Goal: Check status: Check status

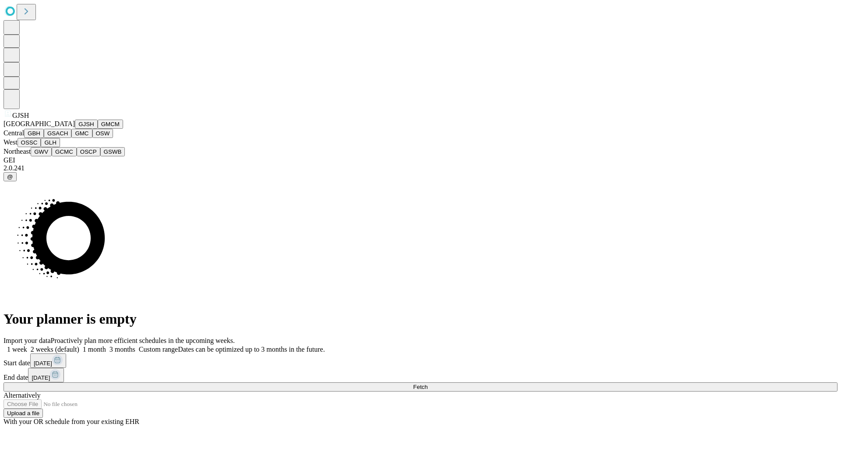
click at [75, 129] on button "GJSH" at bounding box center [86, 124] width 23 height 9
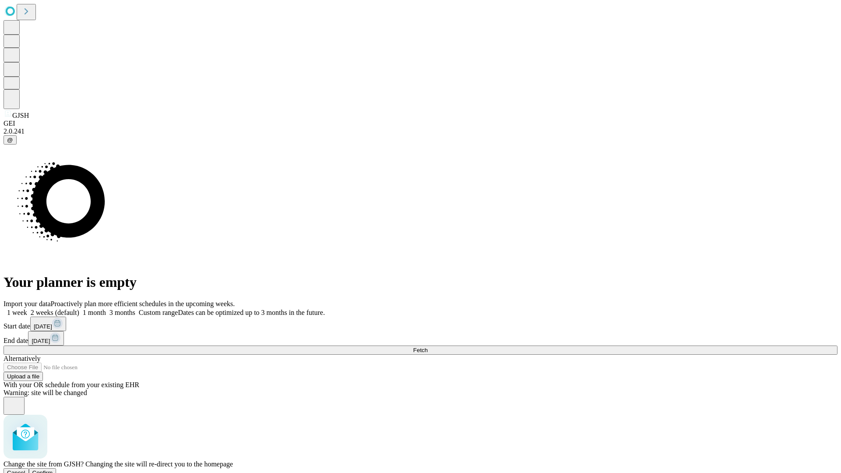
click at [53, 469] on span "Confirm" at bounding box center [42, 472] width 21 height 7
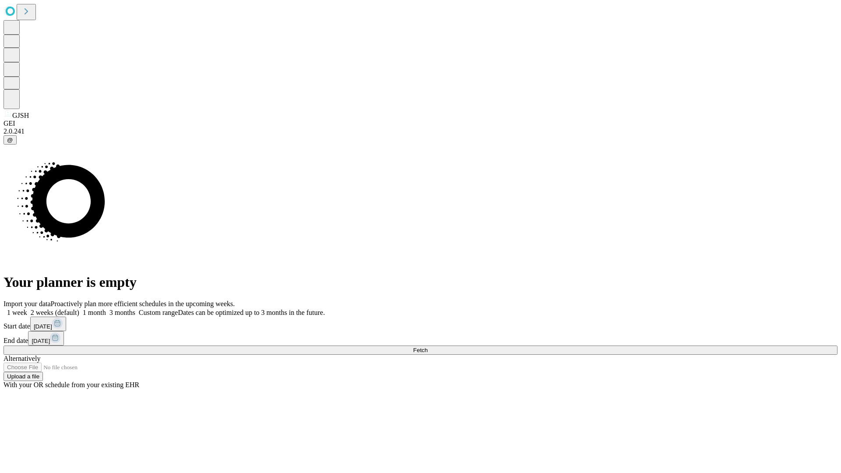
click at [27, 309] on label "1 week" at bounding box center [16, 312] width 24 height 7
click at [427, 347] on span "Fetch" at bounding box center [420, 350] width 14 height 7
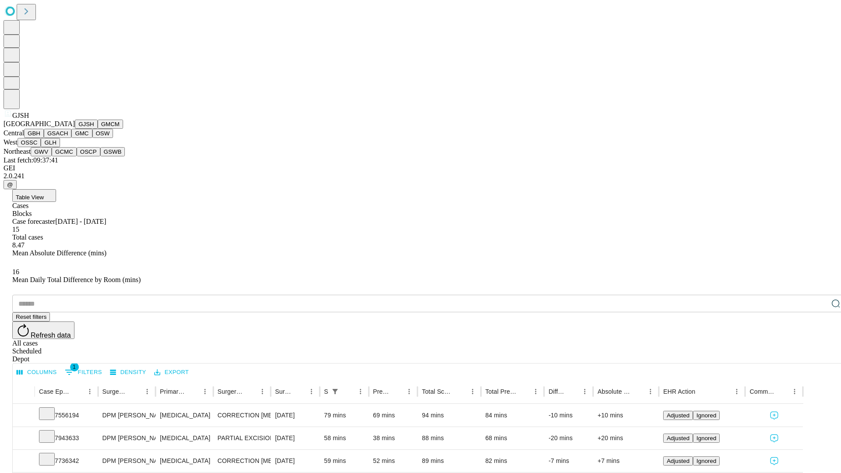
click at [98, 129] on button "GMCM" at bounding box center [110, 124] width 25 height 9
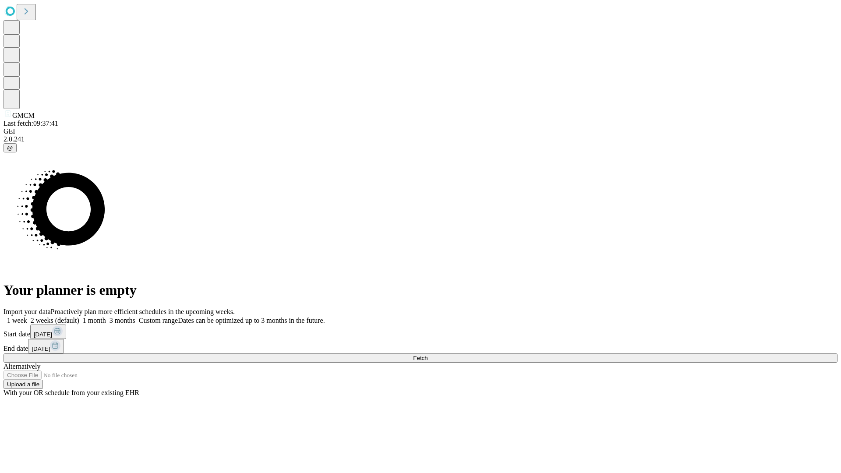
click at [27, 317] on label "1 week" at bounding box center [16, 320] width 24 height 7
click at [427, 355] on span "Fetch" at bounding box center [420, 358] width 14 height 7
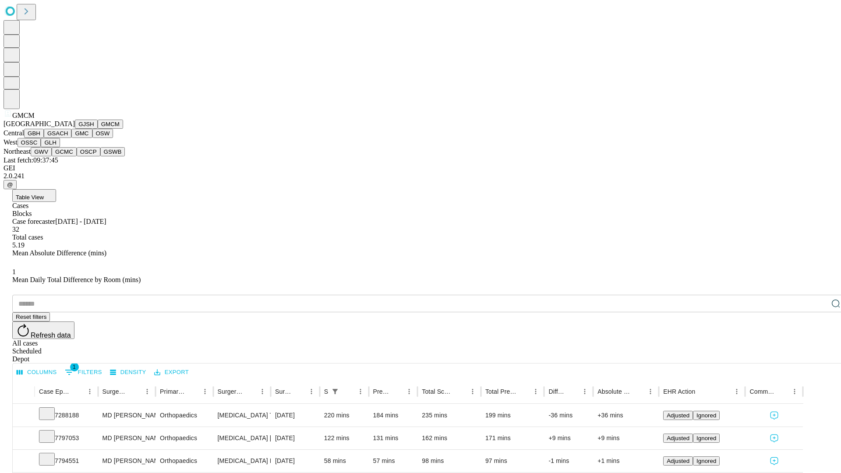
click at [44, 138] on button "GBH" at bounding box center [34, 133] width 20 height 9
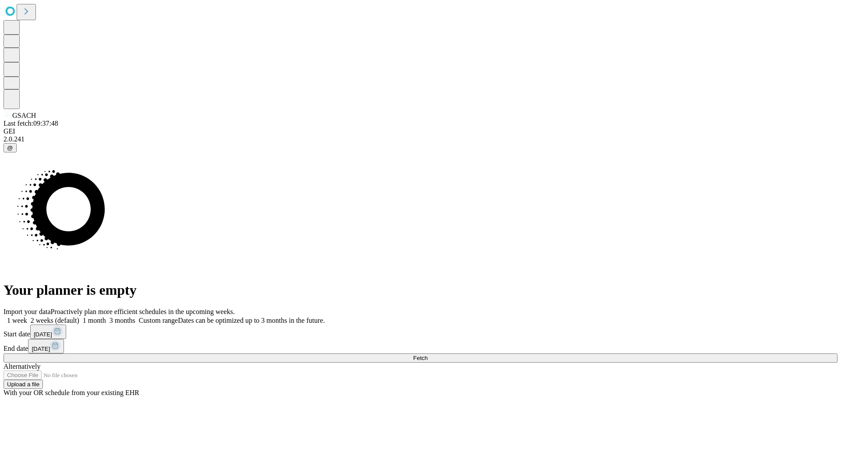
click at [27, 317] on label "1 week" at bounding box center [16, 320] width 24 height 7
click at [427, 355] on span "Fetch" at bounding box center [420, 358] width 14 height 7
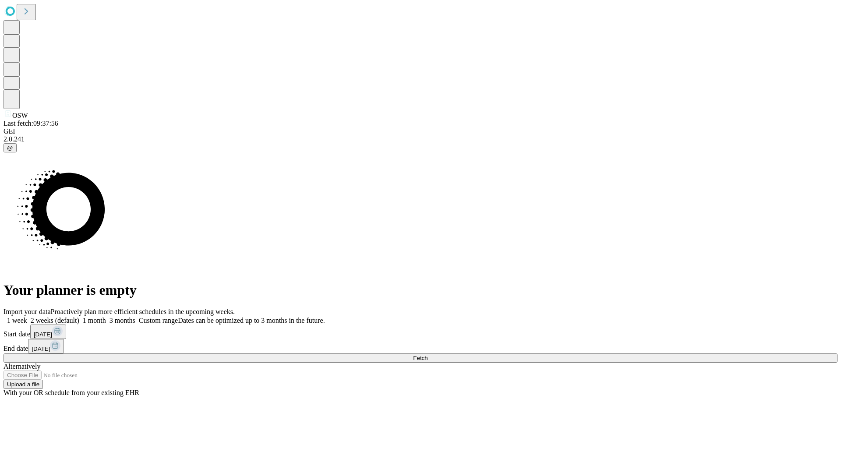
click at [27, 317] on label "1 week" at bounding box center [16, 320] width 24 height 7
click at [427, 355] on span "Fetch" at bounding box center [420, 358] width 14 height 7
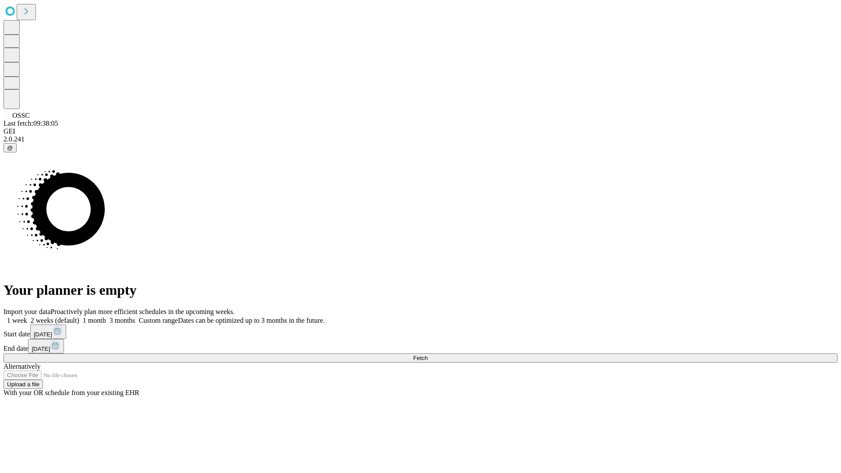
click at [27, 317] on label "1 week" at bounding box center [16, 320] width 24 height 7
click at [427, 355] on span "Fetch" at bounding box center [420, 358] width 14 height 7
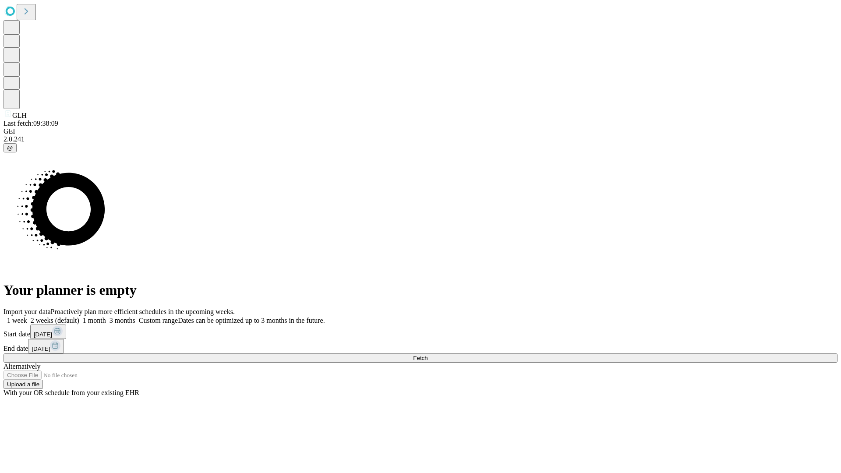
click at [27, 317] on label "1 week" at bounding box center [16, 320] width 24 height 7
click at [427, 355] on span "Fetch" at bounding box center [420, 358] width 14 height 7
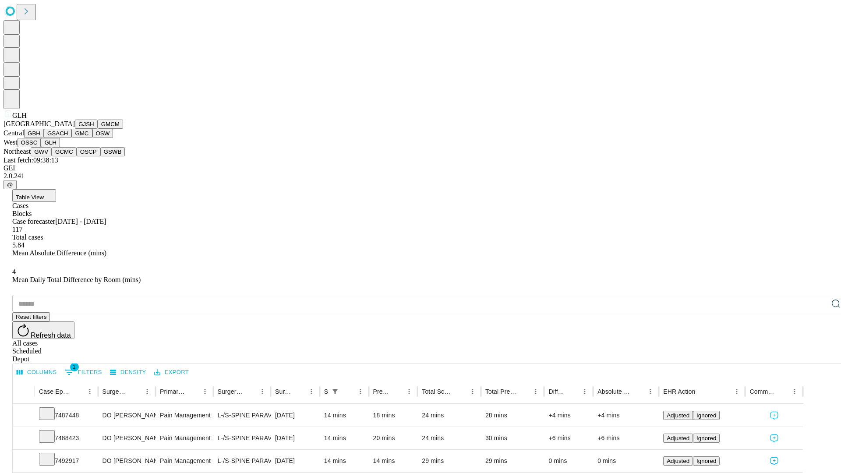
click at [52, 156] on button "GWV" at bounding box center [41, 151] width 21 height 9
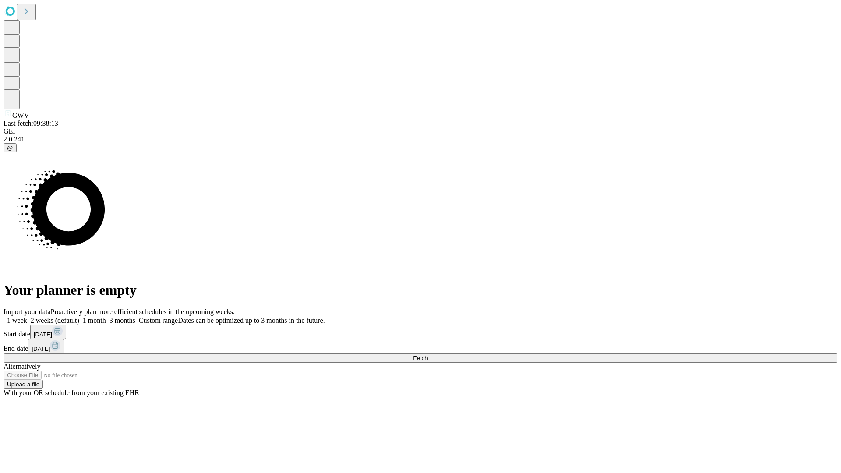
click at [27, 317] on label "1 week" at bounding box center [16, 320] width 24 height 7
click at [427, 355] on span "Fetch" at bounding box center [420, 358] width 14 height 7
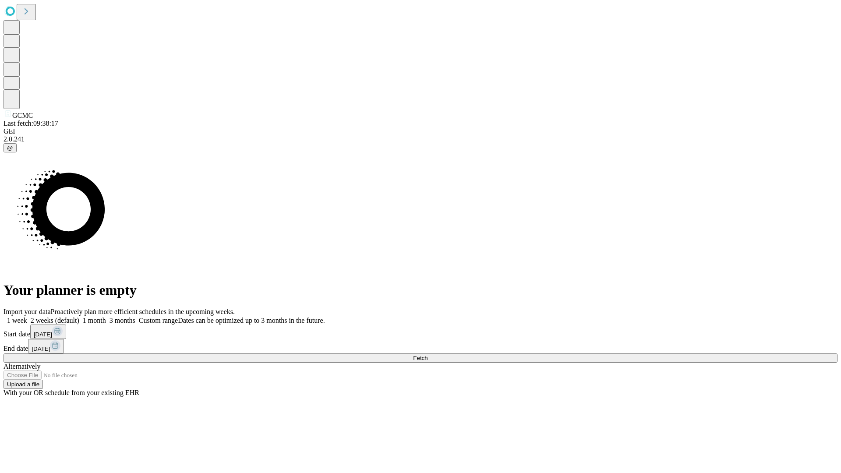
click at [27, 317] on label "1 week" at bounding box center [16, 320] width 24 height 7
click at [427, 355] on span "Fetch" at bounding box center [420, 358] width 14 height 7
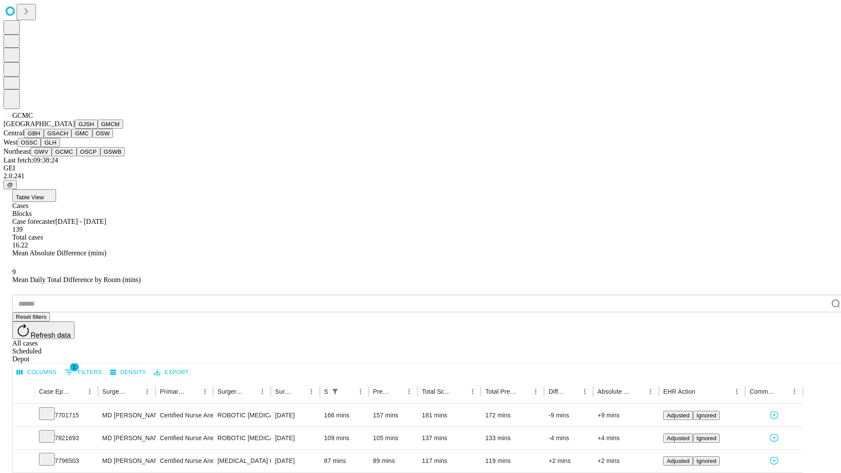
click at [77, 156] on button "OSCP" at bounding box center [89, 151] width 24 height 9
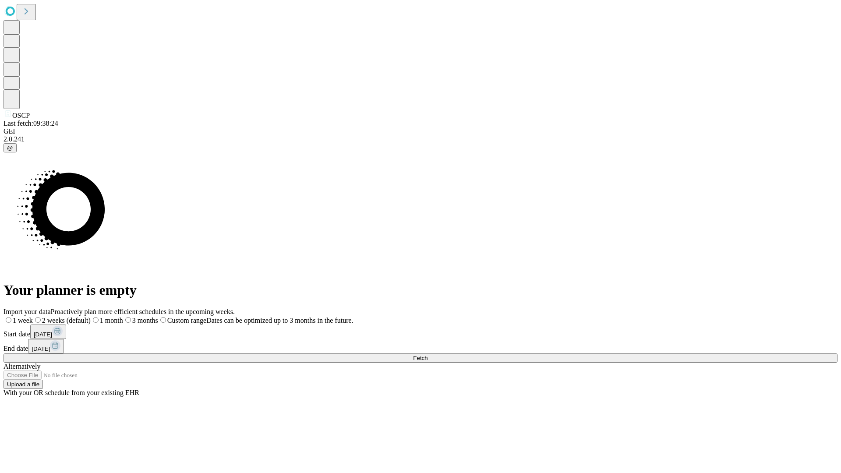
click at [33, 317] on label "1 week" at bounding box center [18, 320] width 29 height 7
click at [427, 355] on span "Fetch" at bounding box center [420, 358] width 14 height 7
